Goal: Navigation & Orientation: Go to known website

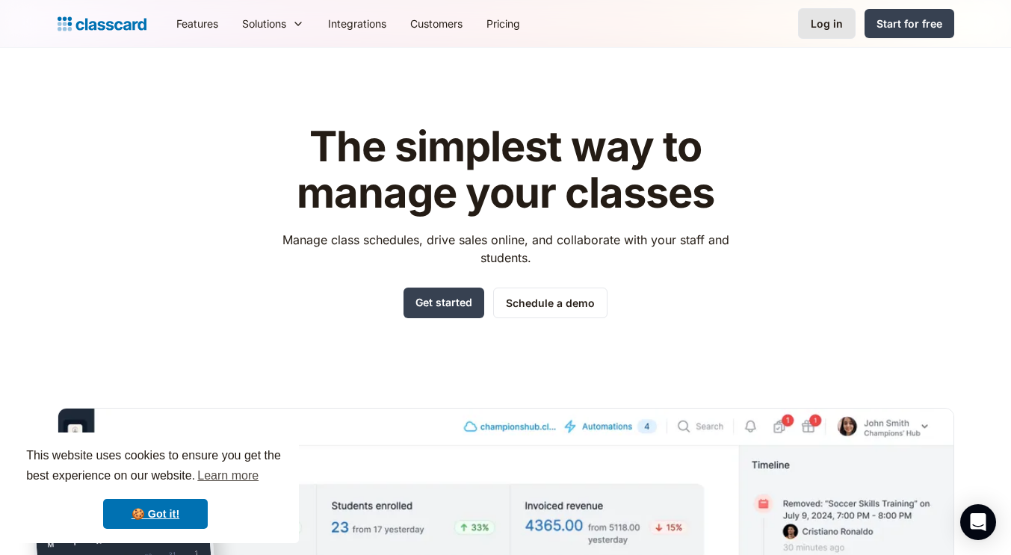
click at [817, 12] on link "Log in" at bounding box center [827, 23] width 58 height 31
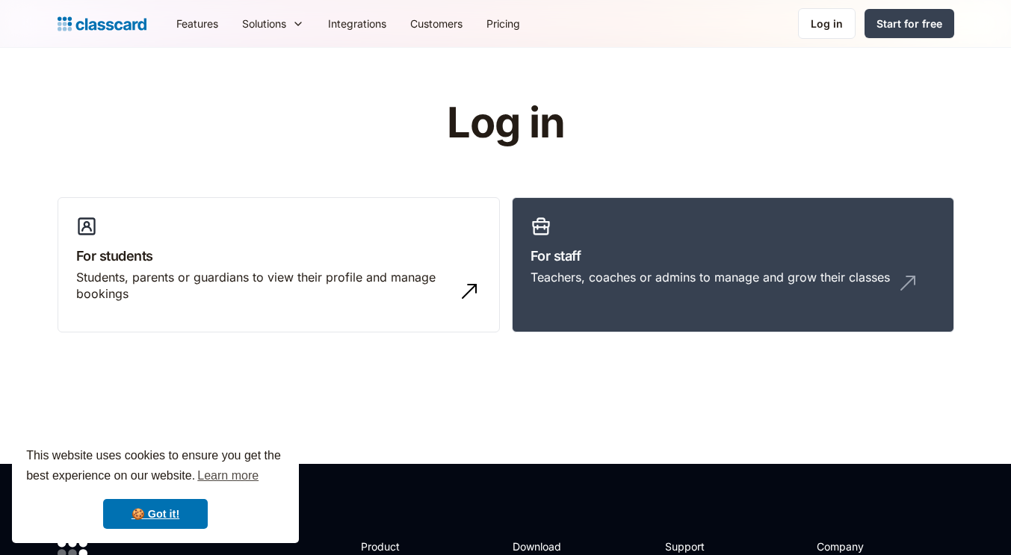
scroll to position [2, 0]
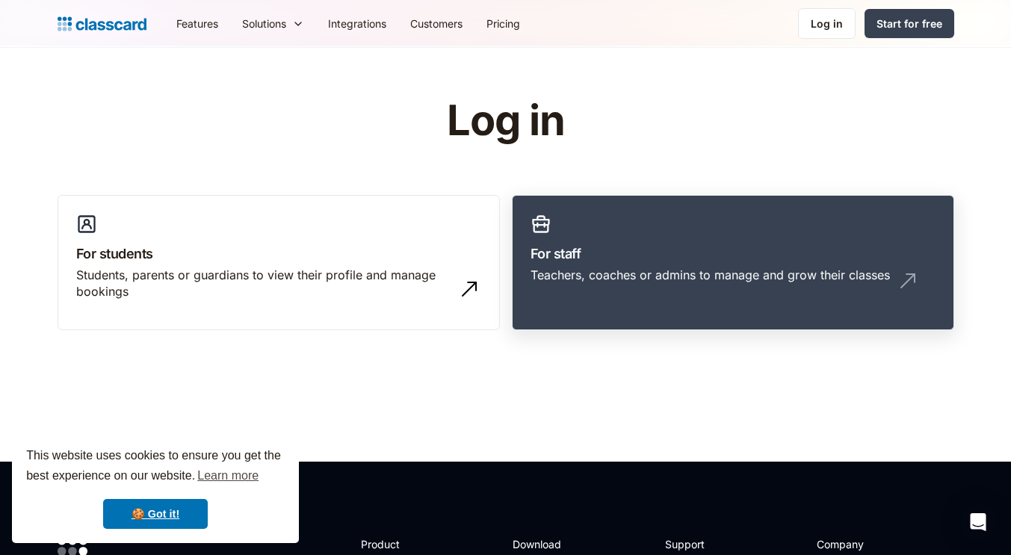
click at [594, 260] on h3 "For staff" at bounding box center [733, 254] width 405 height 20
